Goal: Navigation & Orientation: Find specific page/section

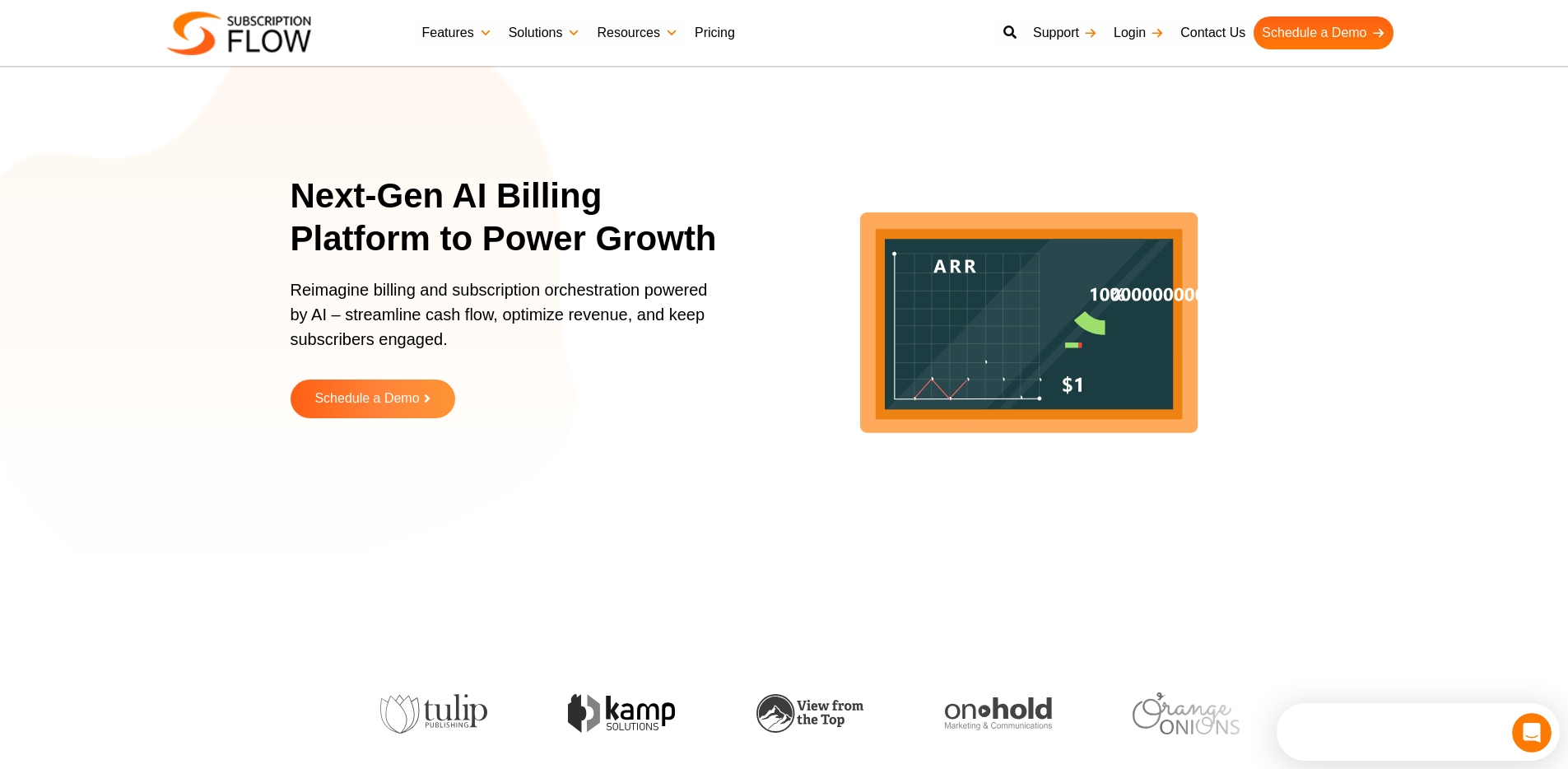
click at [703, 38] on link "Pricing" at bounding box center [715, 33] width 57 height 33
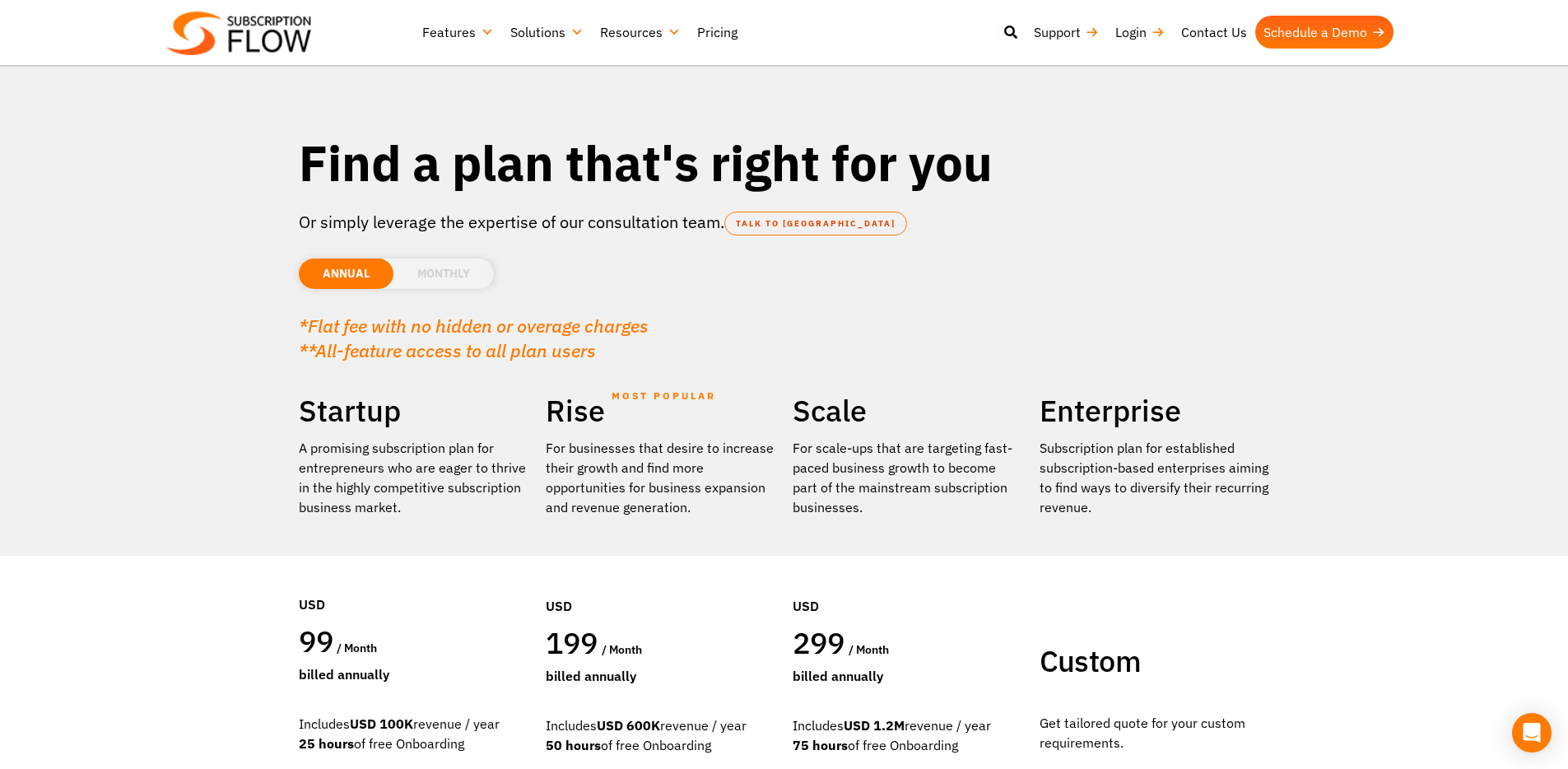
scroll to position [161, 0]
